Goal: Transaction & Acquisition: Subscribe to service/newsletter

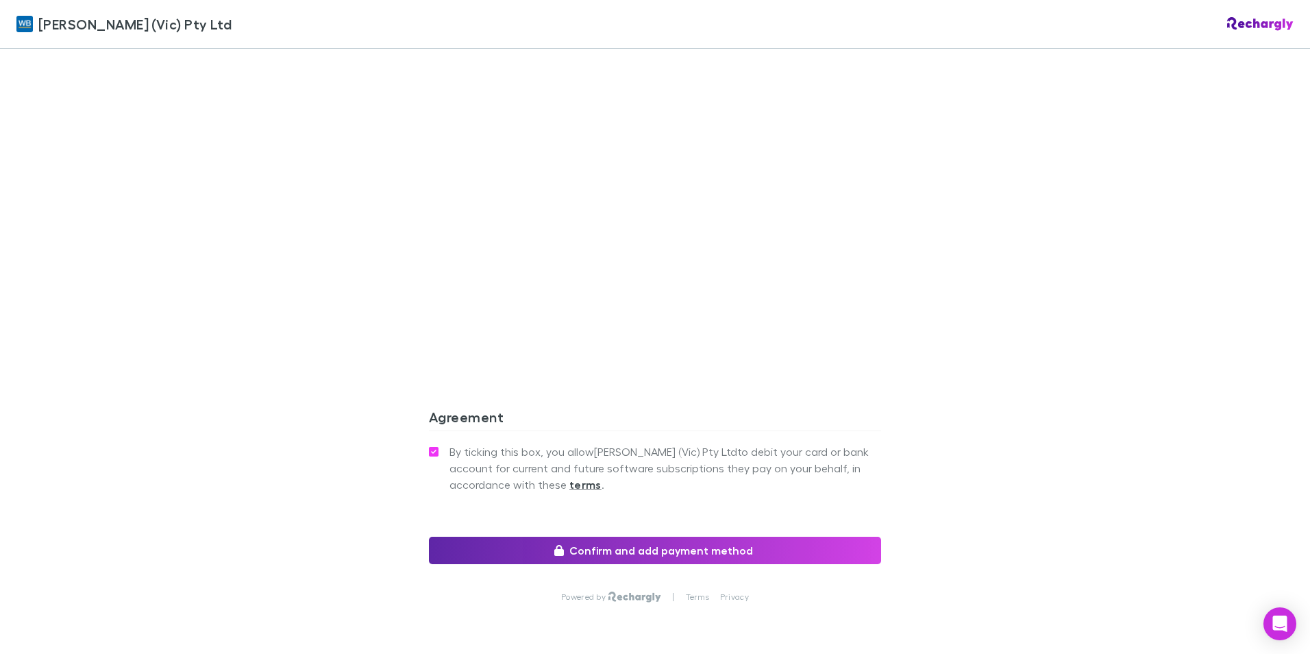
scroll to position [1216, 0]
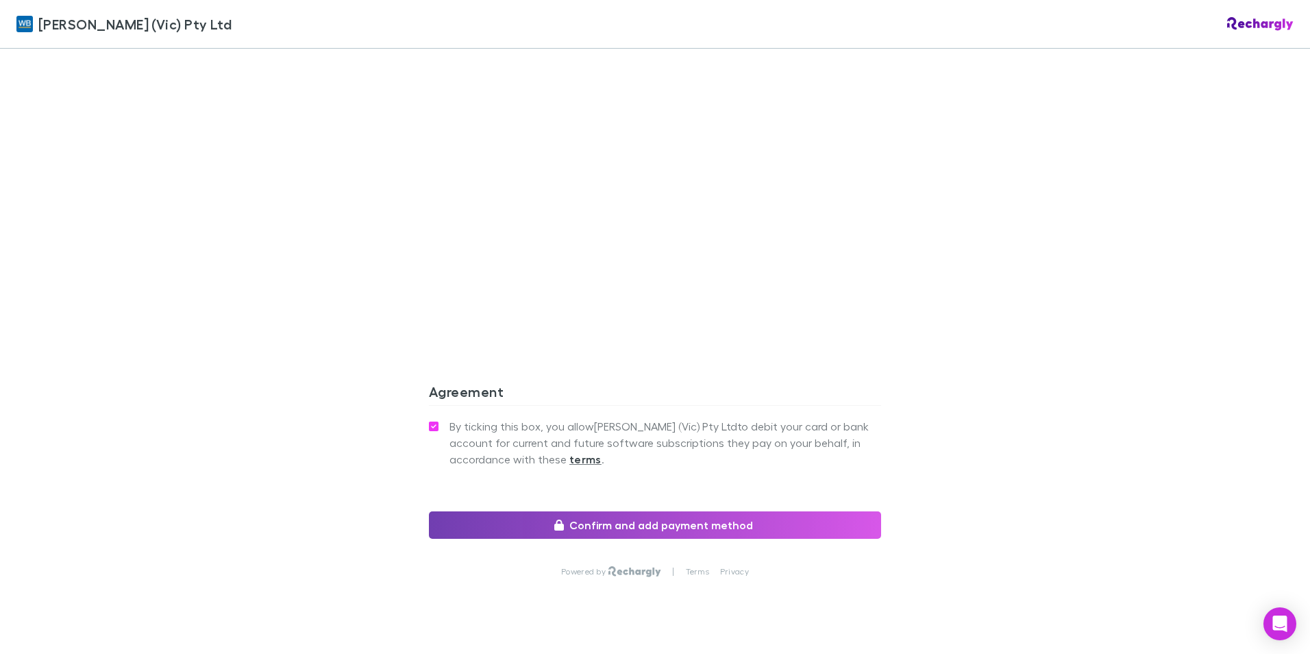
click at [644, 511] on button "Confirm and add payment method" at bounding box center [655, 524] width 452 height 27
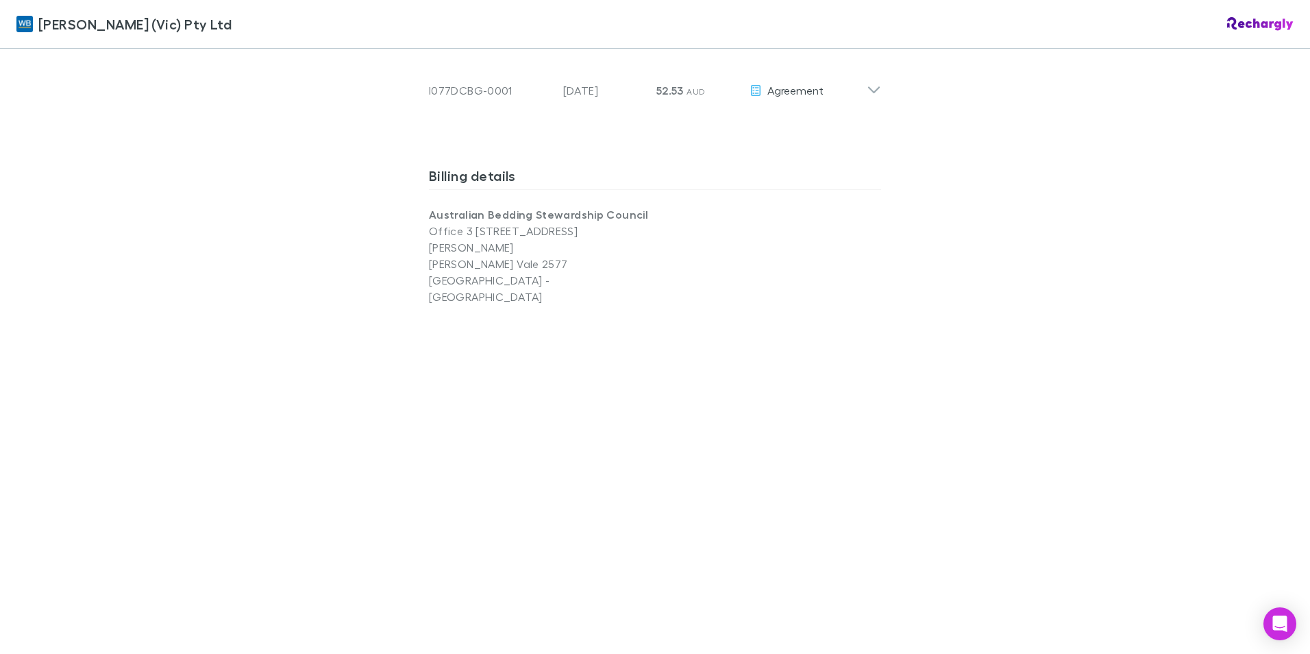
scroll to position [1097, 0]
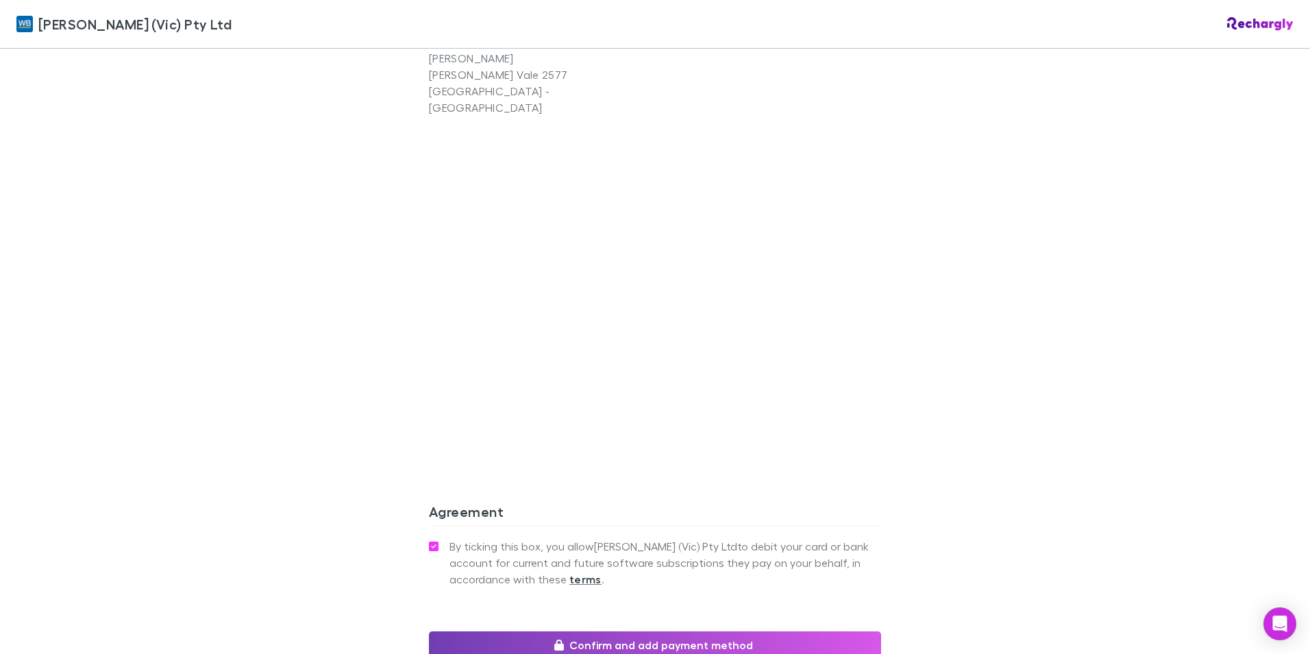
click at [637, 631] on button "Confirm and add payment method" at bounding box center [655, 644] width 452 height 27
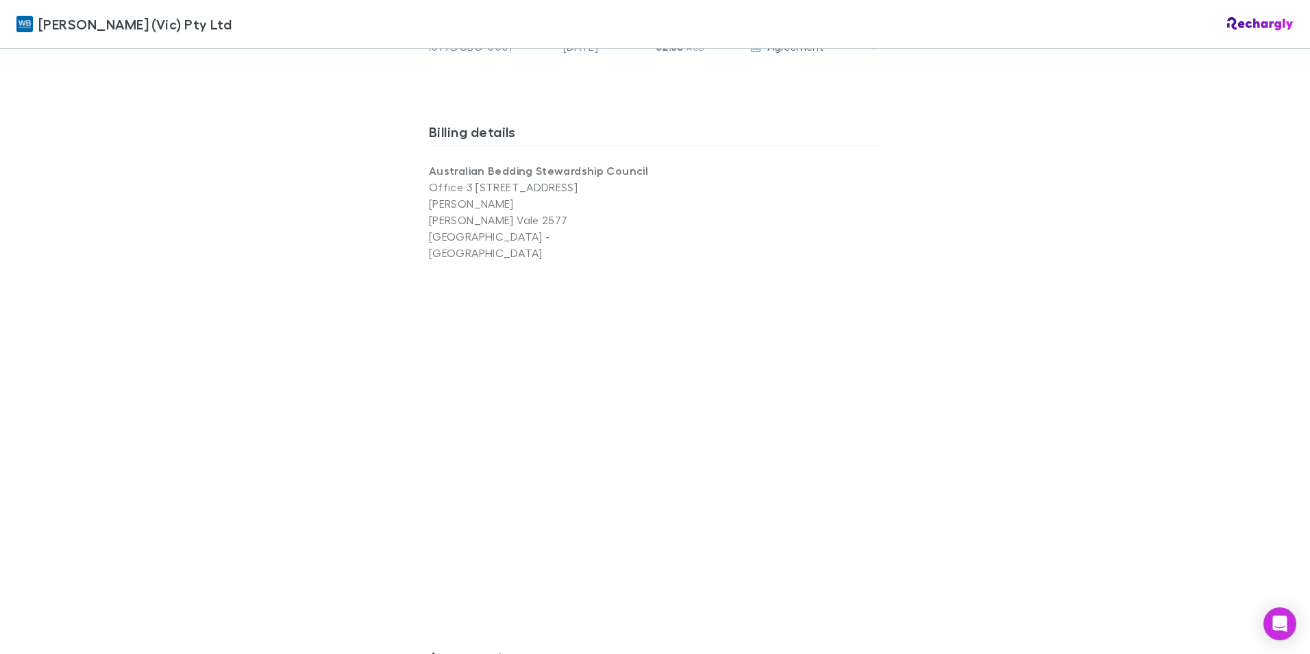
scroll to position [959, 0]
